Goal: Task Accomplishment & Management: Complete application form

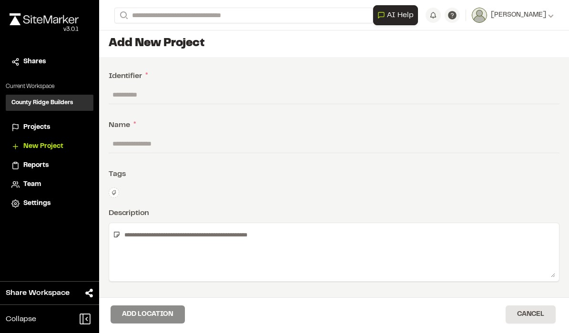
click at [45, 127] on span "Projects" at bounding box center [36, 127] width 27 height 10
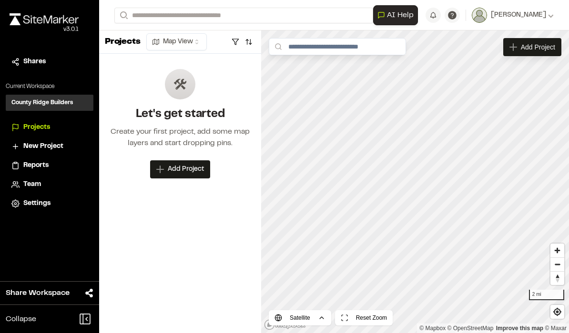
click at [195, 171] on span "Add Project" at bounding box center [186, 170] width 36 height 10
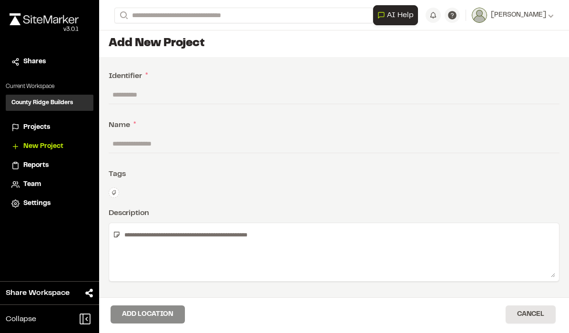
click at [62, 128] on div "Projects" at bounding box center [55, 127] width 64 height 10
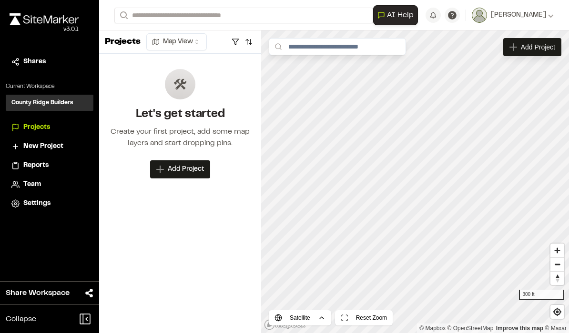
click at [537, 47] on span "Add Project" at bounding box center [538, 47] width 34 height 10
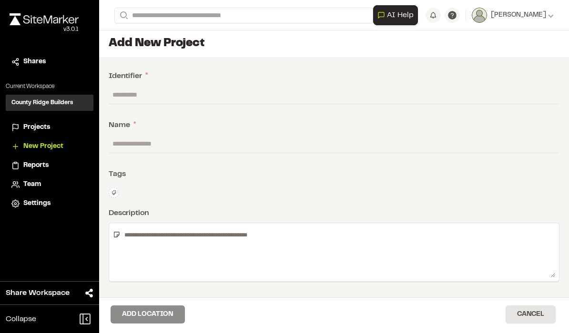
click at [412, 145] on input "text" at bounding box center [334, 144] width 451 height 18
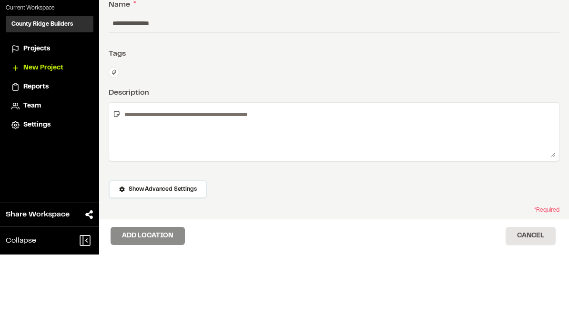
scroll to position [41, 0]
type input "**********"
click at [414, 186] on textarea at bounding box center [338, 211] width 434 height 50
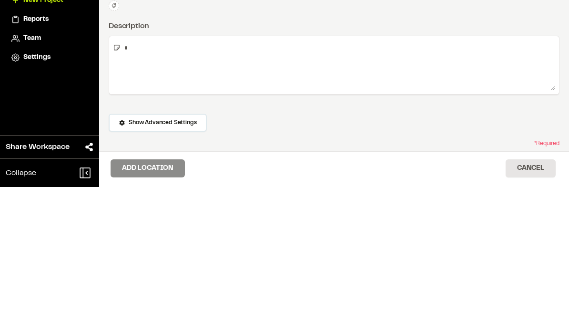
type textarea "*"
click at [493, 260] on div "Show Advanced Settings" at bounding box center [334, 271] width 451 height 22
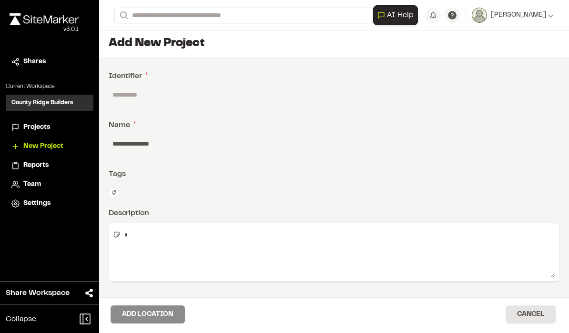
scroll to position [0, 0]
click at [336, 93] on input "text" at bounding box center [334, 95] width 451 height 18
type input "****"
click at [465, 71] on div "Identifier *" at bounding box center [334, 76] width 451 height 11
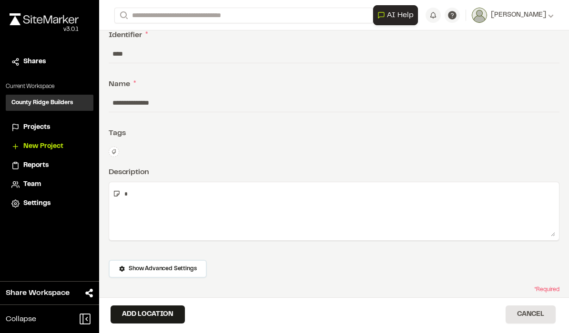
click at [140, 312] on button "Add Location" at bounding box center [148, 315] width 74 height 18
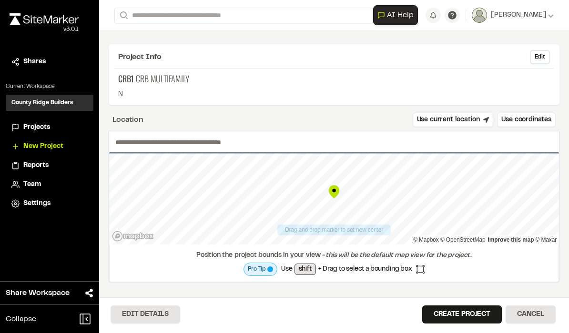
type input "**"
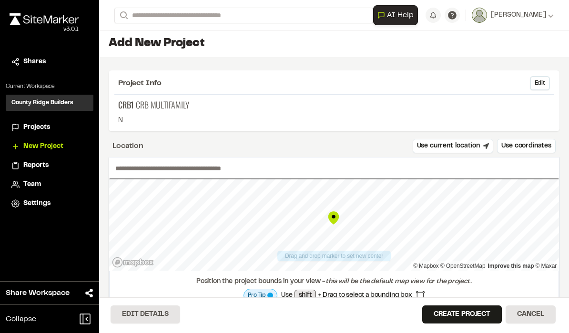
scroll to position [0, 0]
click at [471, 314] on button "Create Project" at bounding box center [462, 315] width 80 height 18
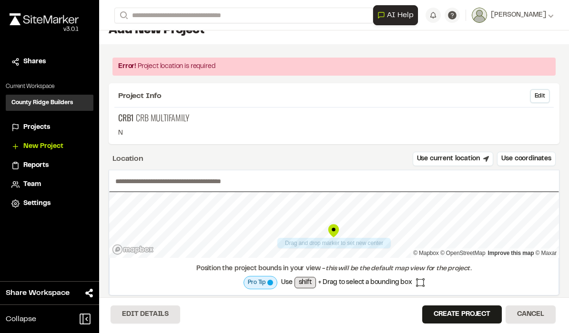
scroll to position [15, 0]
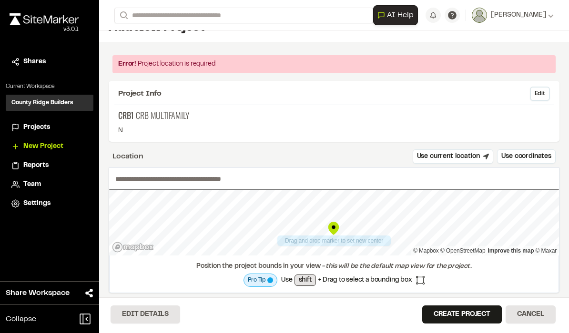
click at [165, 155] on div "Location Use current location Use coordinates" at bounding box center [334, 157] width 451 height 14
click at [330, 228] on div "Map marker" at bounding box center [333, 229] width 14 height 14
type input "**********"
click at [334, 225] on div "Map marker" at bounding box center [334, 229] width 14 height 14
click at [474, 159] on button "Use current location" at bounding box center [453, 157] width 81 height 14
